Goal: Information Seeking & Learning: Learn about a topic

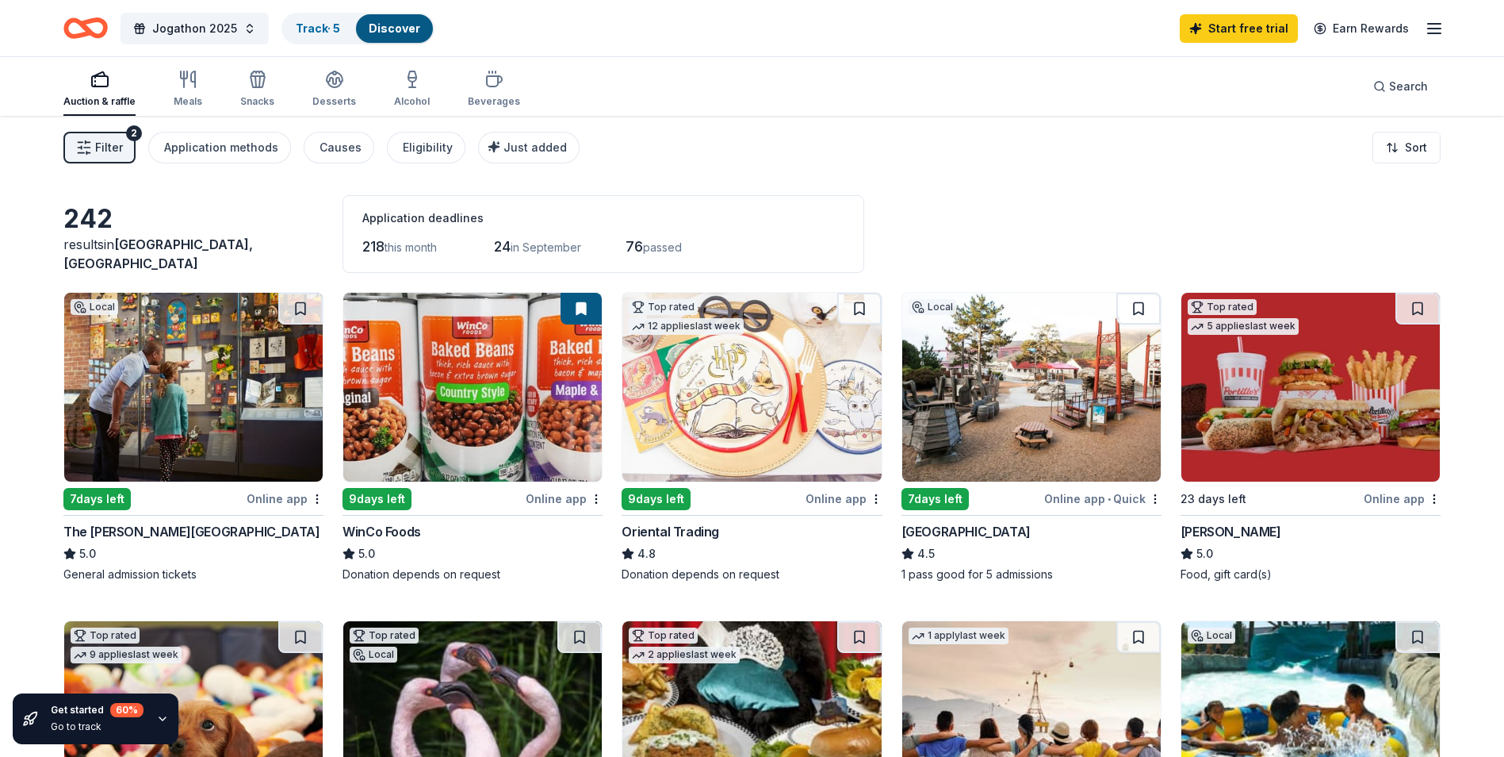
click at [109, 136] on button "Filter 2" at bounding box center [99, 148] width 72 height 32
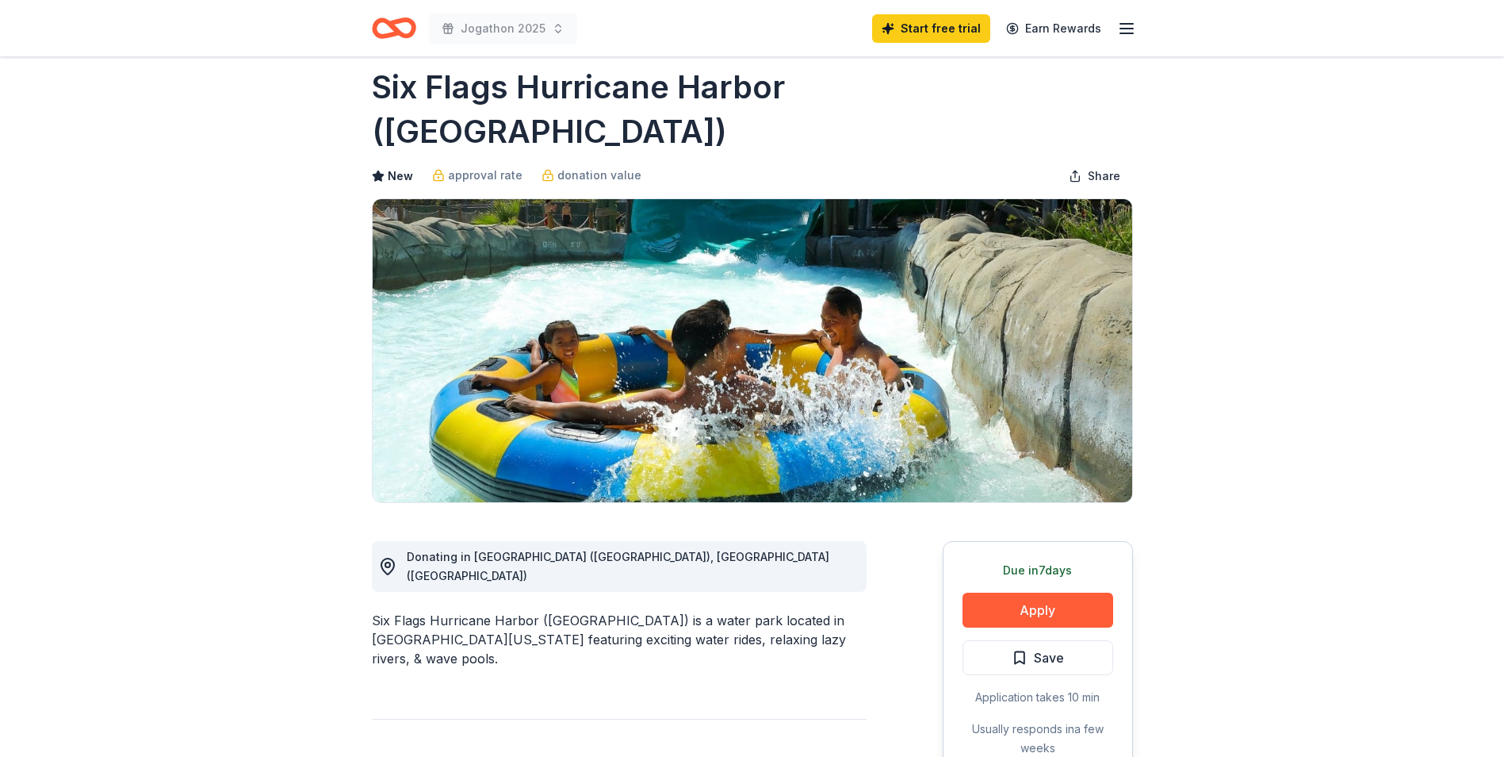
scroll to position [24, 0]
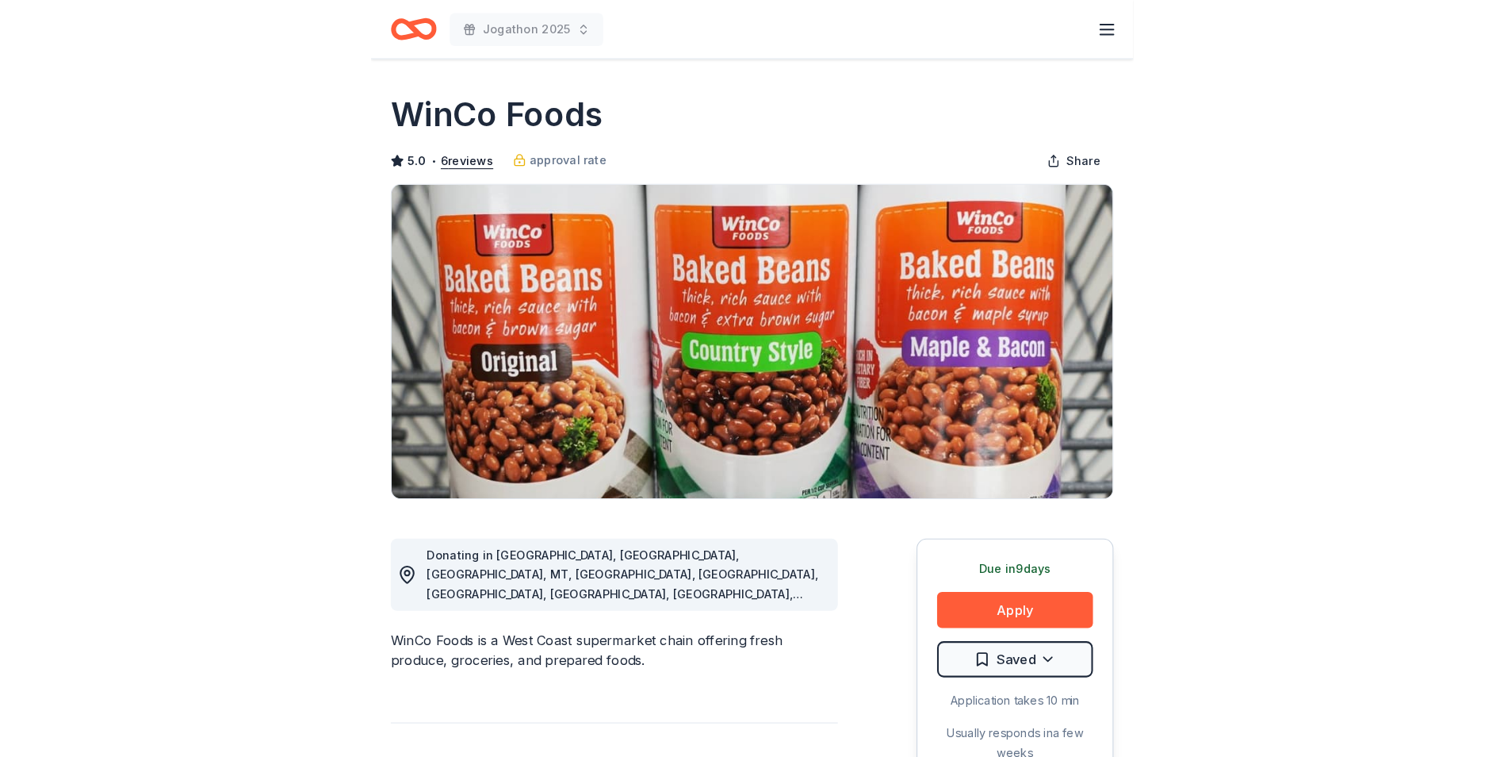
scroll to position [341, 0]
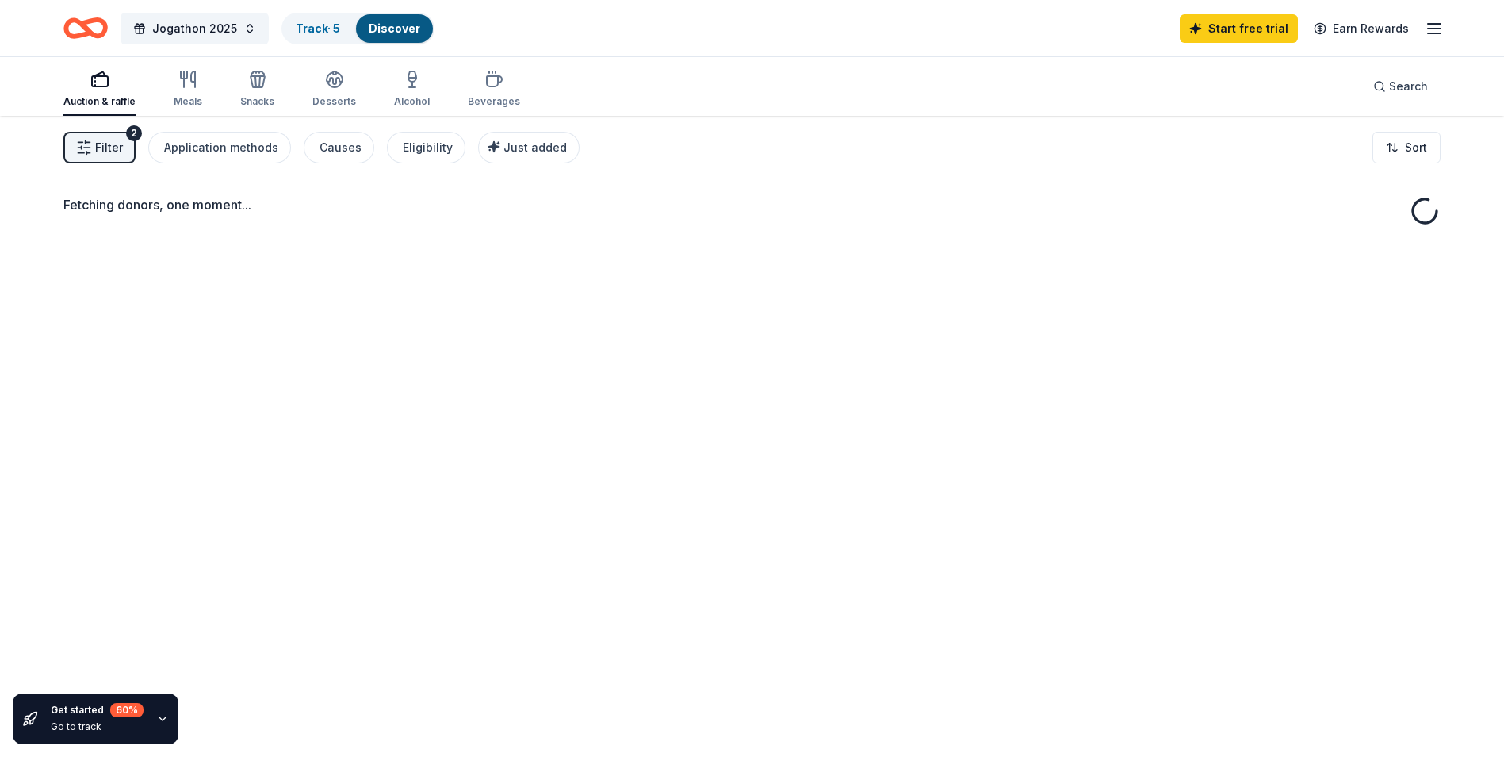
click at [128, 155] on button "Filter 2" at bounding box center [99, 148] width 72 height 32
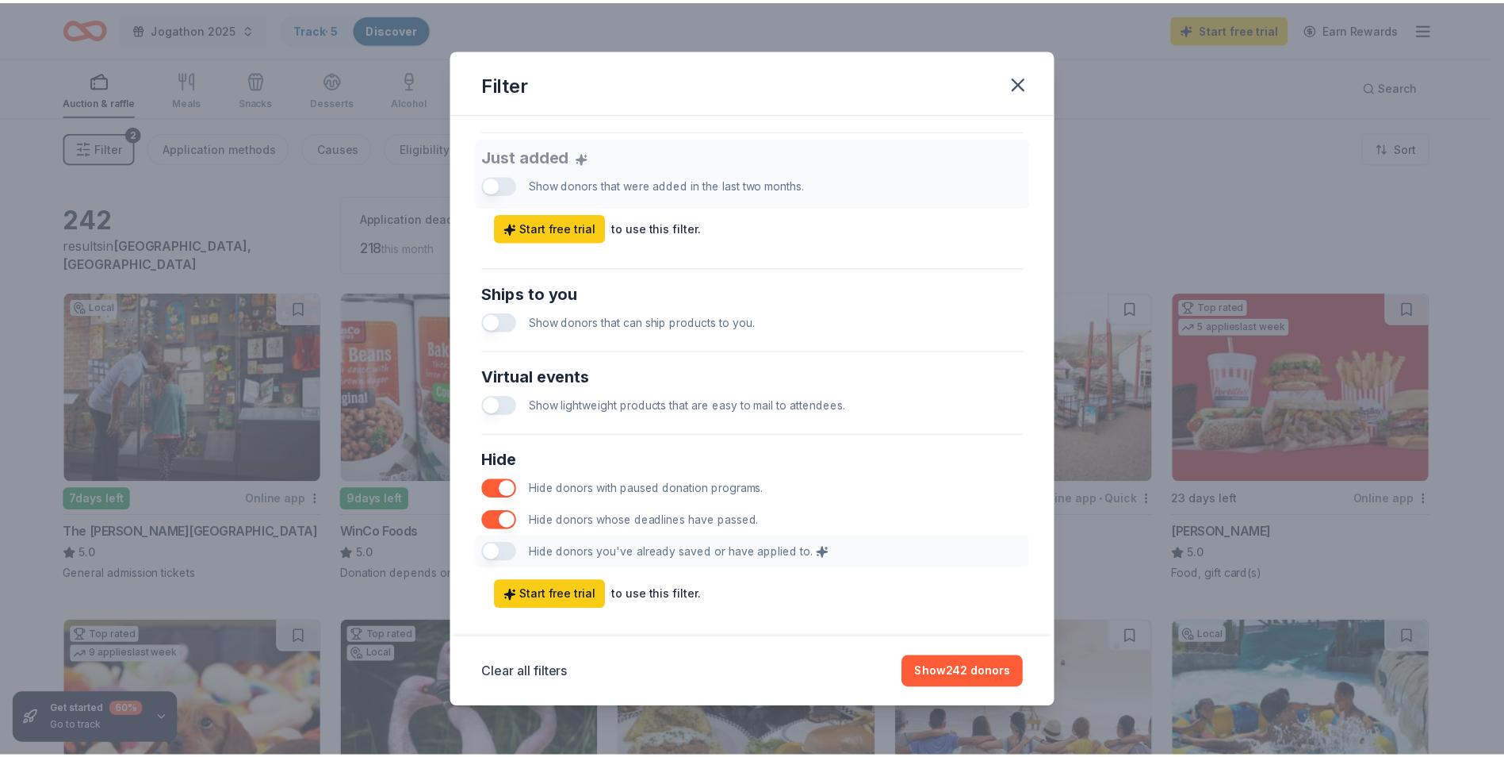
scroll to position [629, 0]
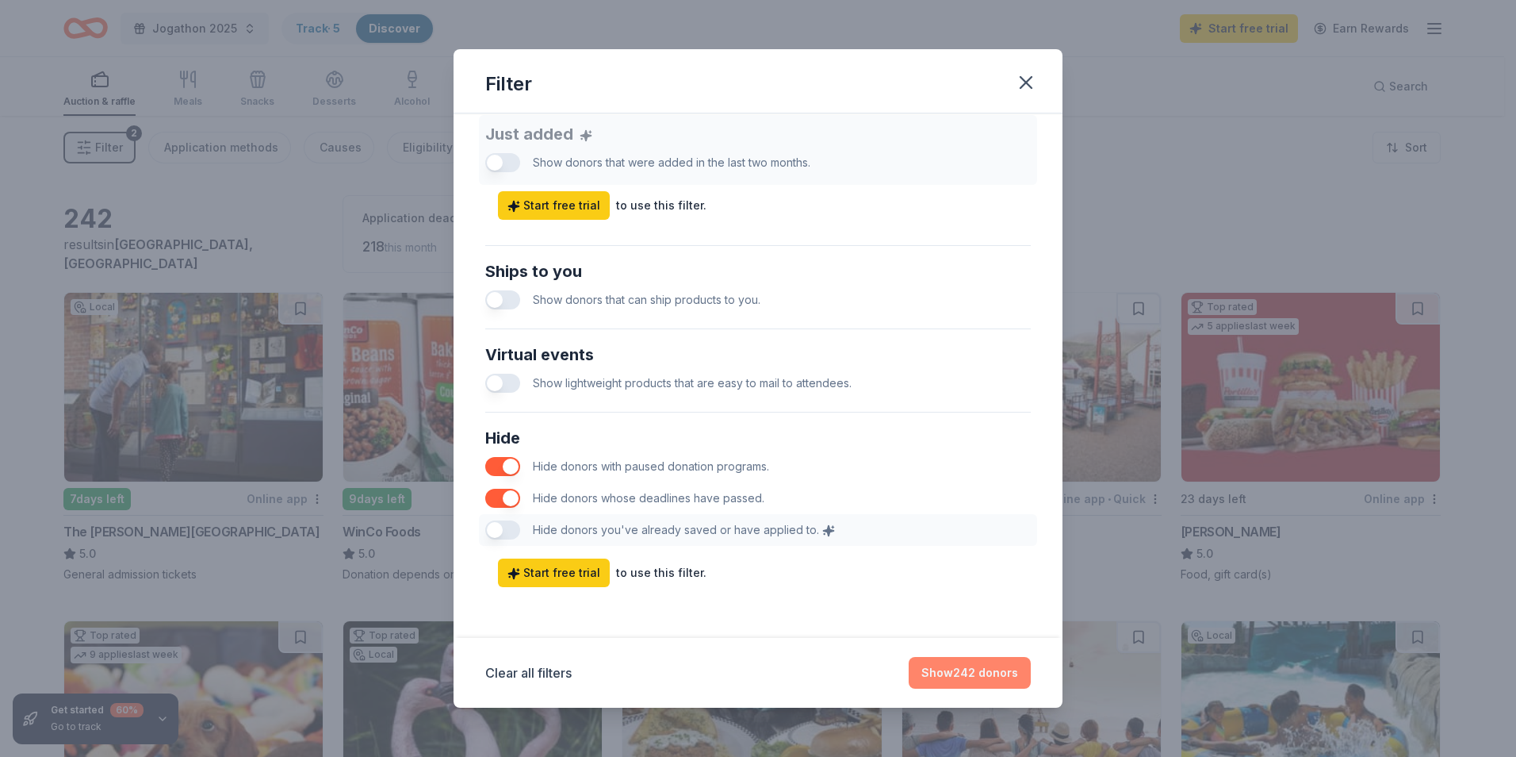
click at [981, 669] on button "Show 242 donors" at bounding box center [970, 673] width 122 height 32
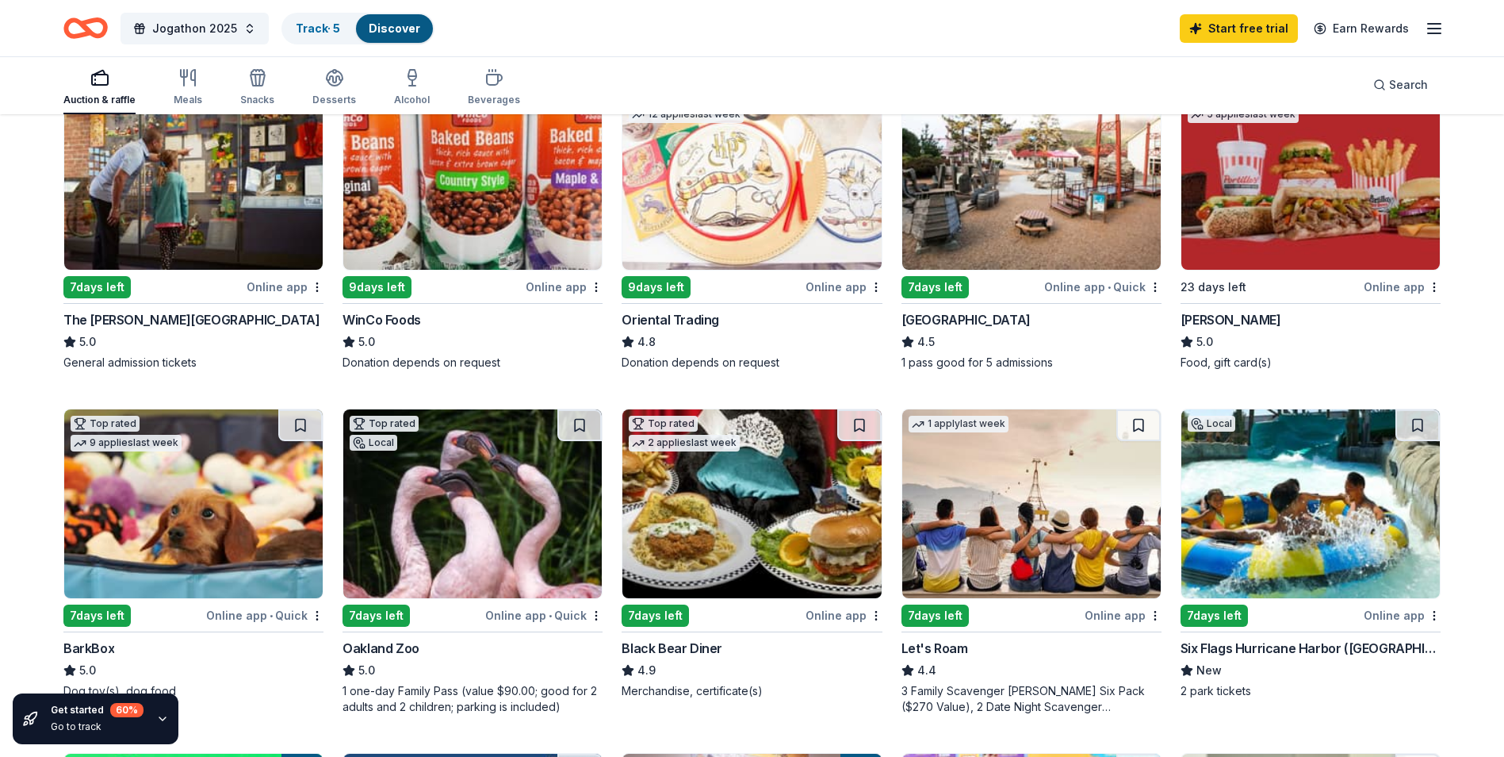
scroll to position [0, 0]
